Goal: Navigation & Orientation: Find specific page/section

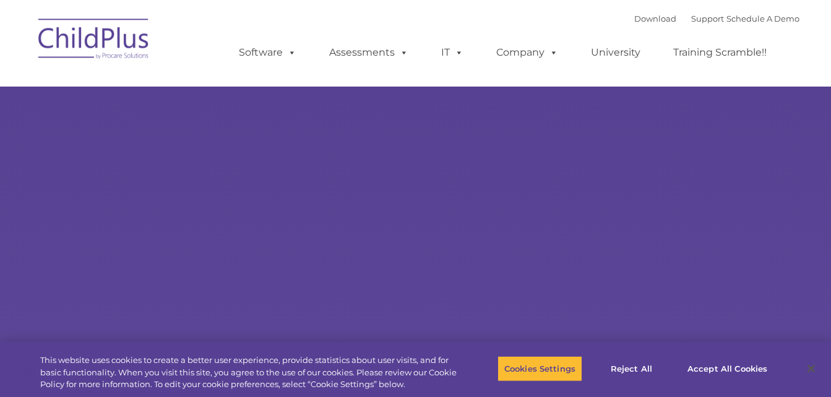
select select "MEDIUM"
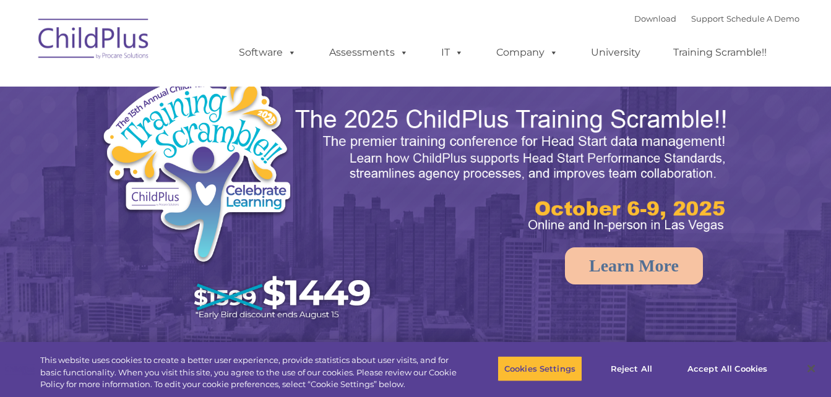
select select "MEDIUM"
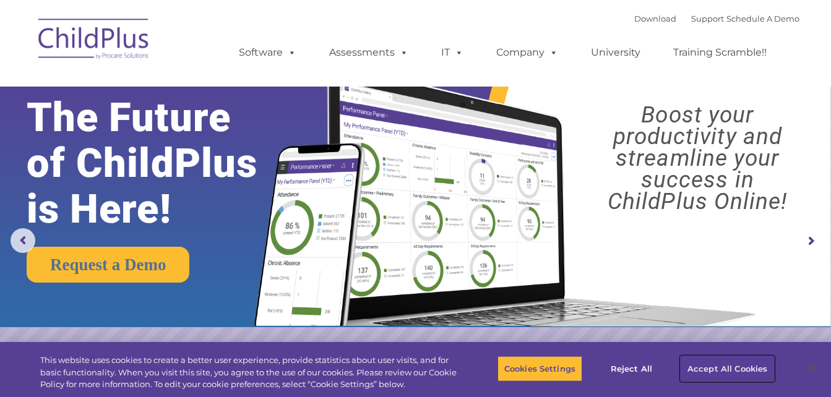
click at [719, 366] on button "Accept All Cookies" at bounding box center [726, 369] width 93 height 26
